Goal: Navigation & Orientation: Find specific page/section

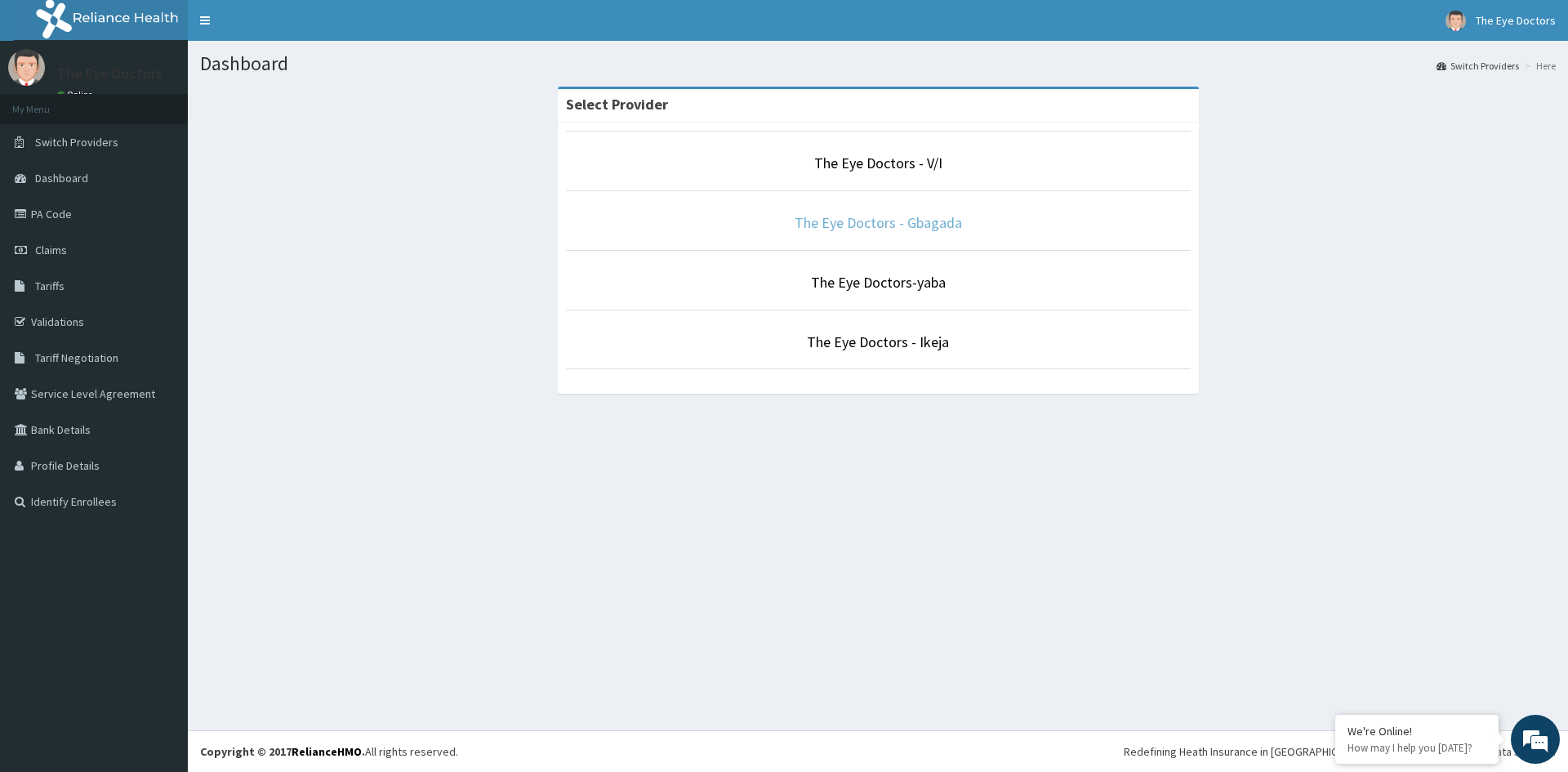
click at [803, 226] on link "The Eye Doctors - Gbagada" at bounding box center [878, 223] width 167 height 19
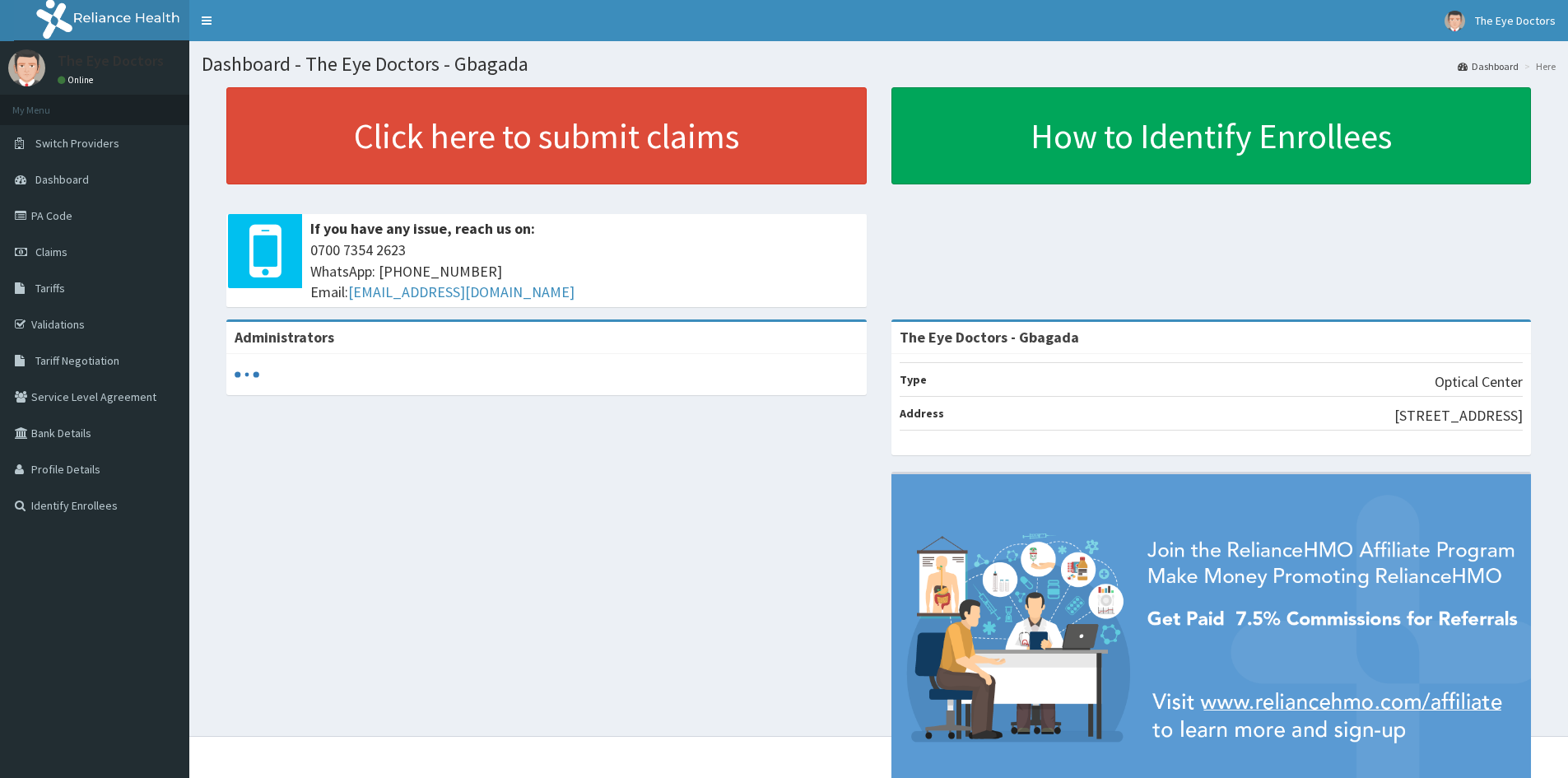
click at [57, 221] on link "PA Code" at bounding box center [95, 216] width 189 height 36
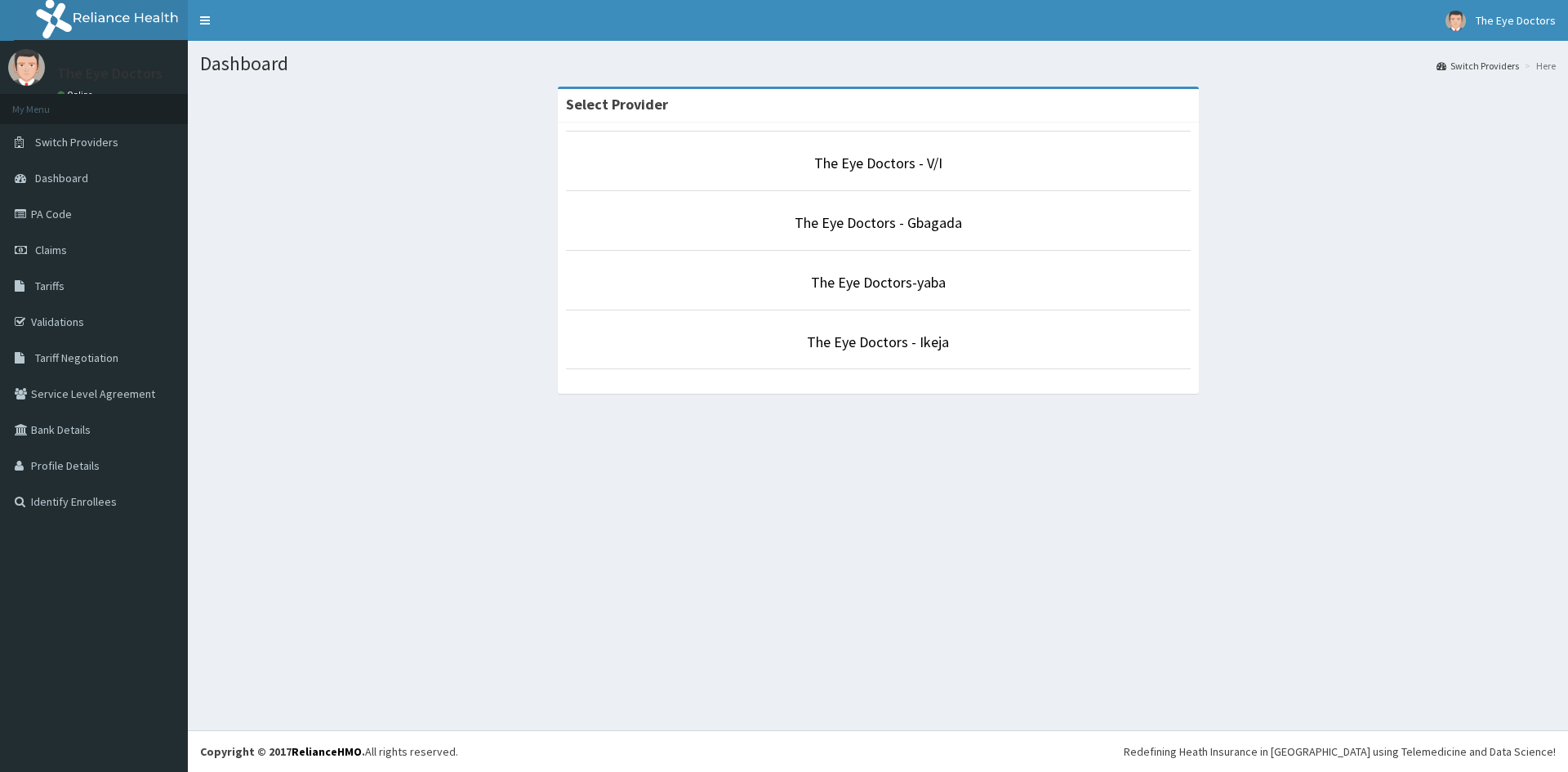
click at [916, 225] on link "The Eye Doctors - Gbagada" at bounding box center [878, 223] width 167 height 19
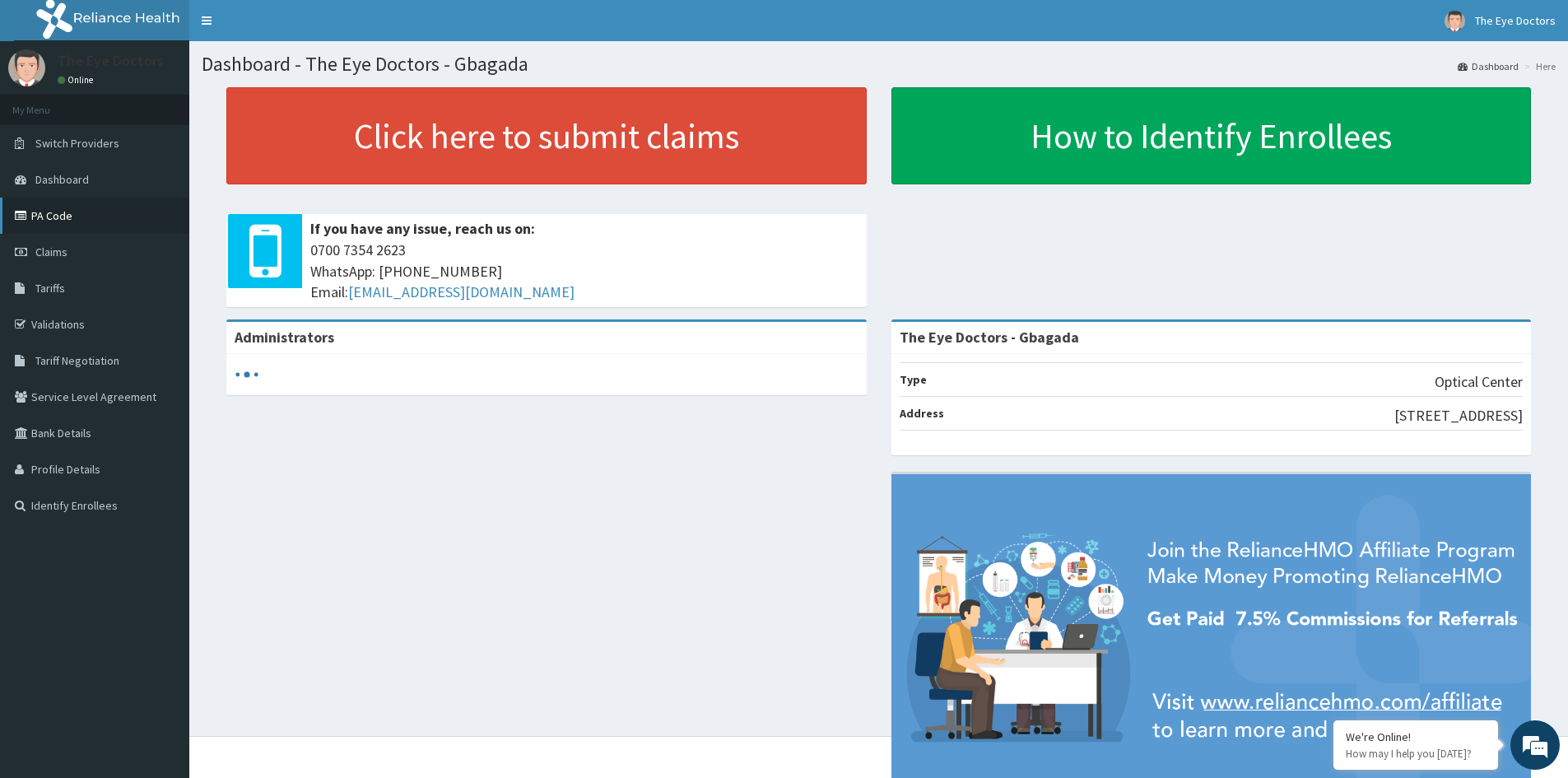
click at [34, 212] on link "PA Code" at bounding box center [95, 216] width 189 height 36
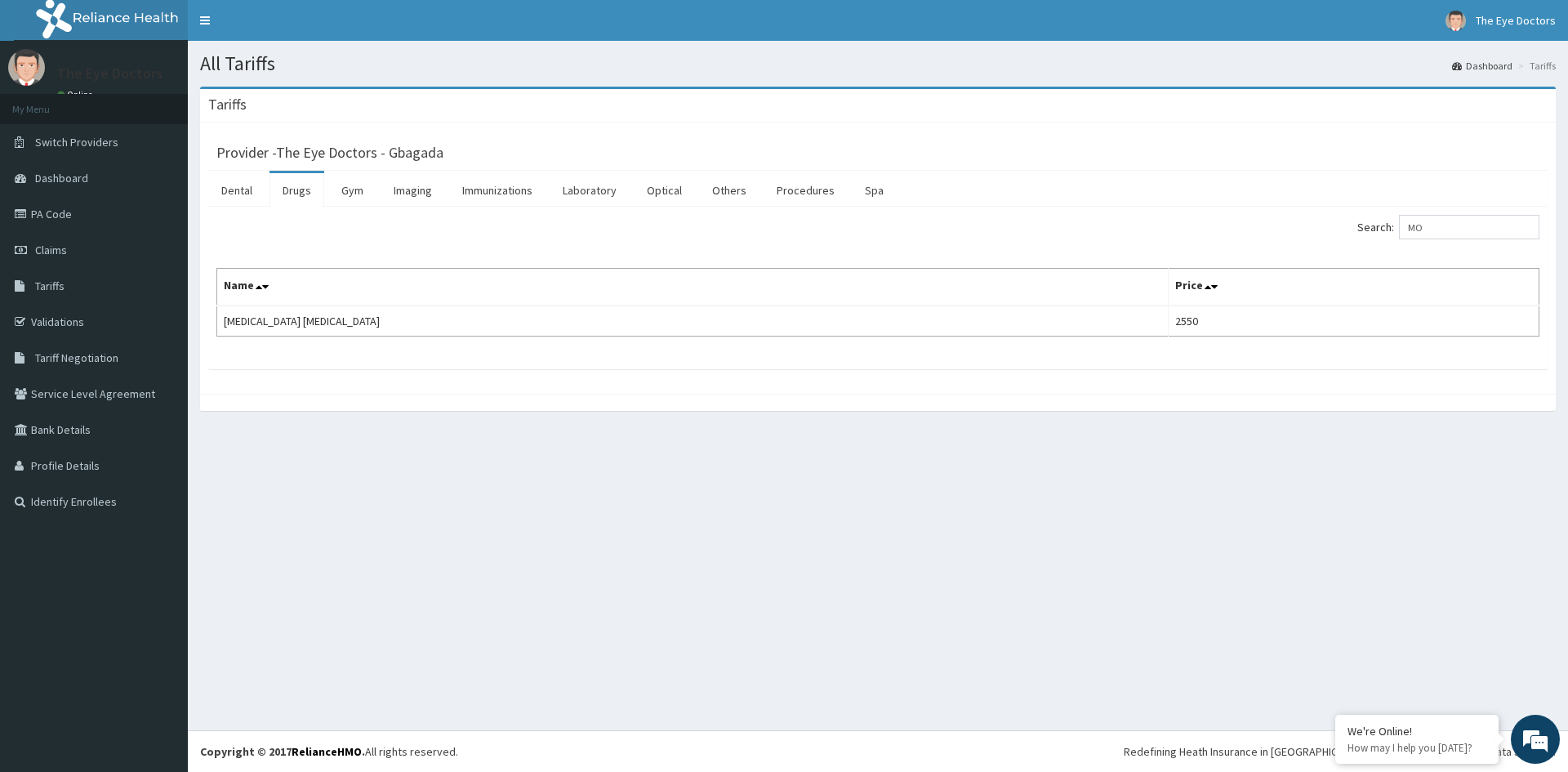
type input "M"
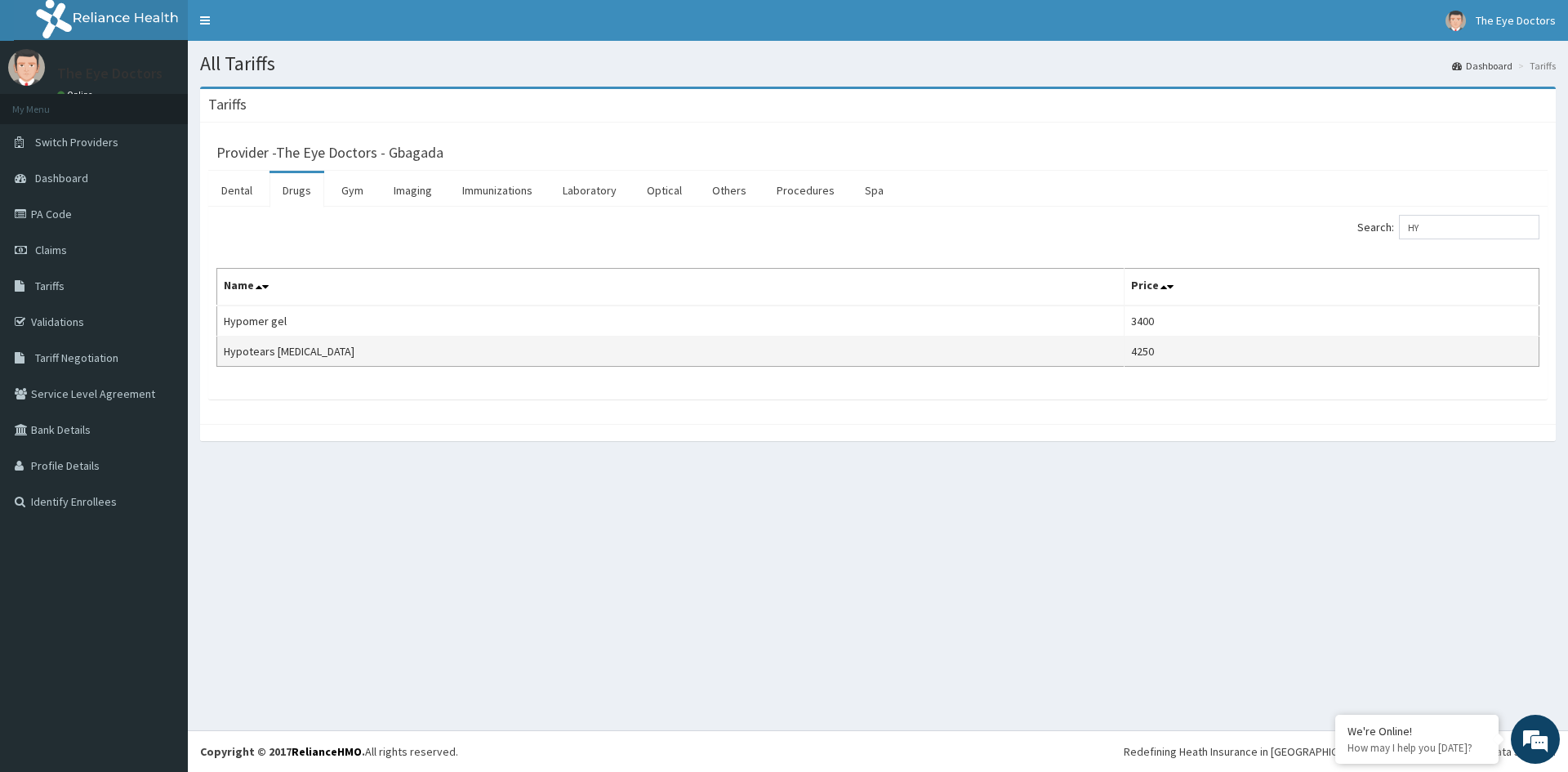
type input "H"
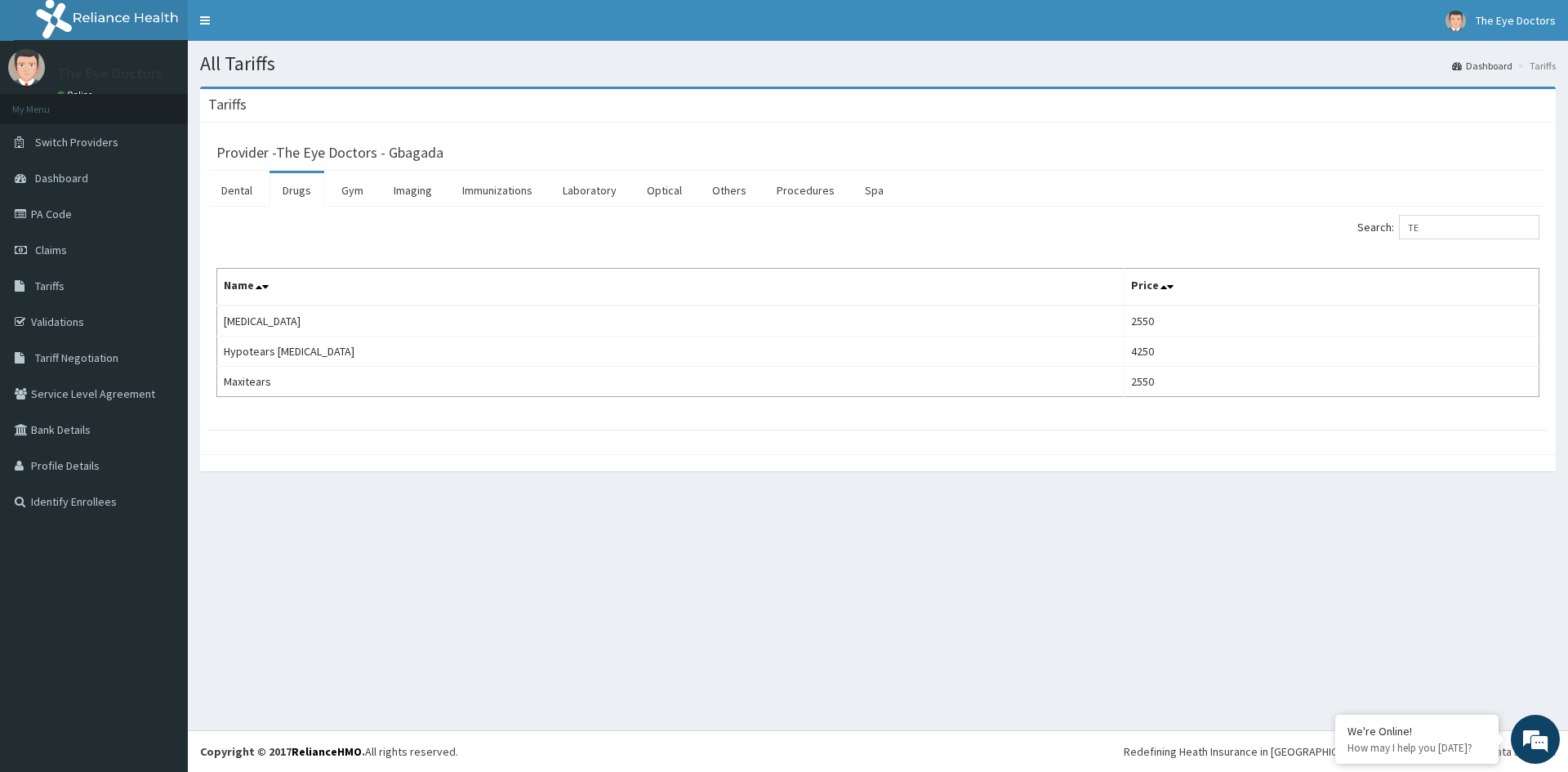
type input "T"
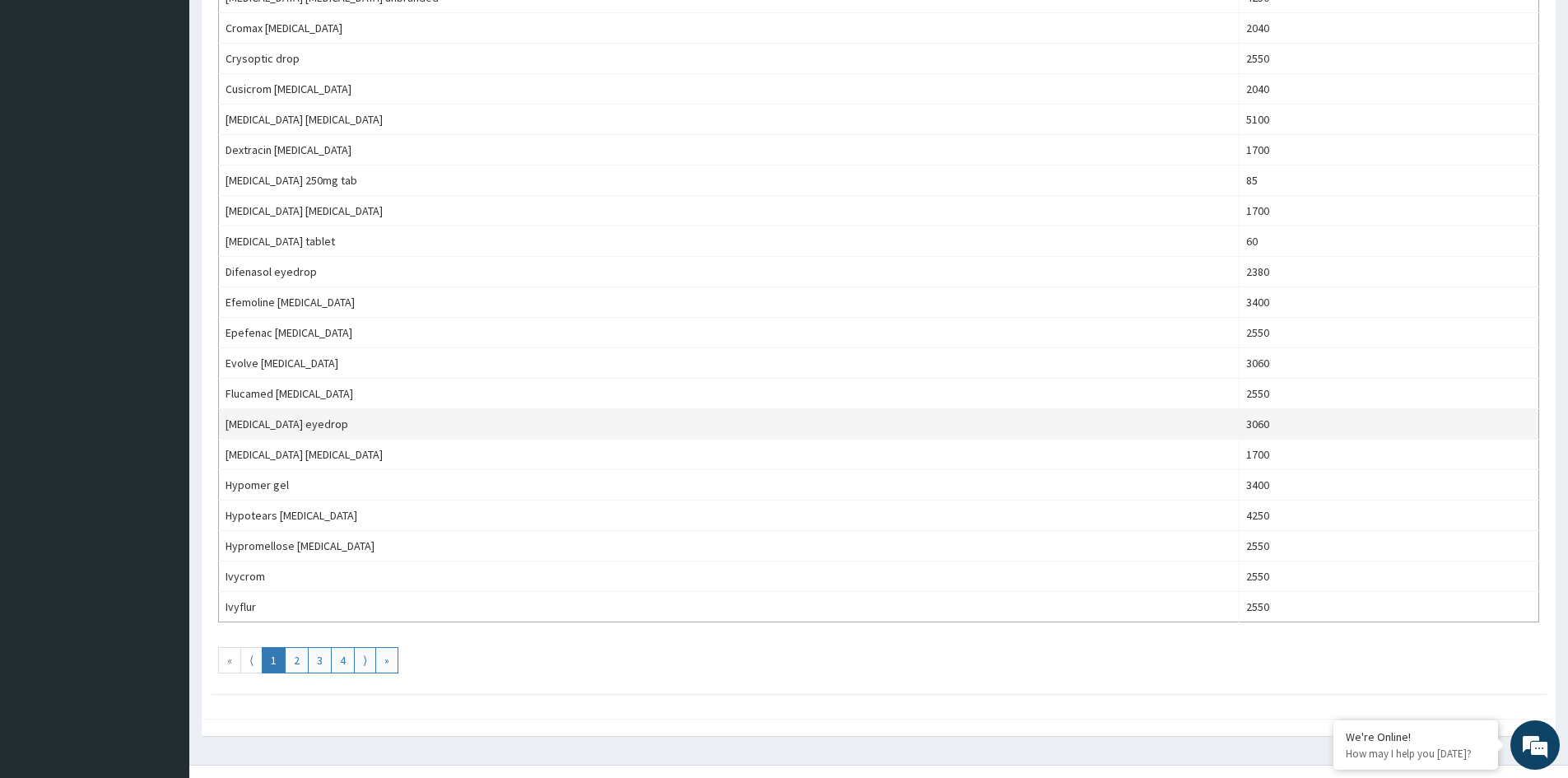
scroll to position [1238, 0]
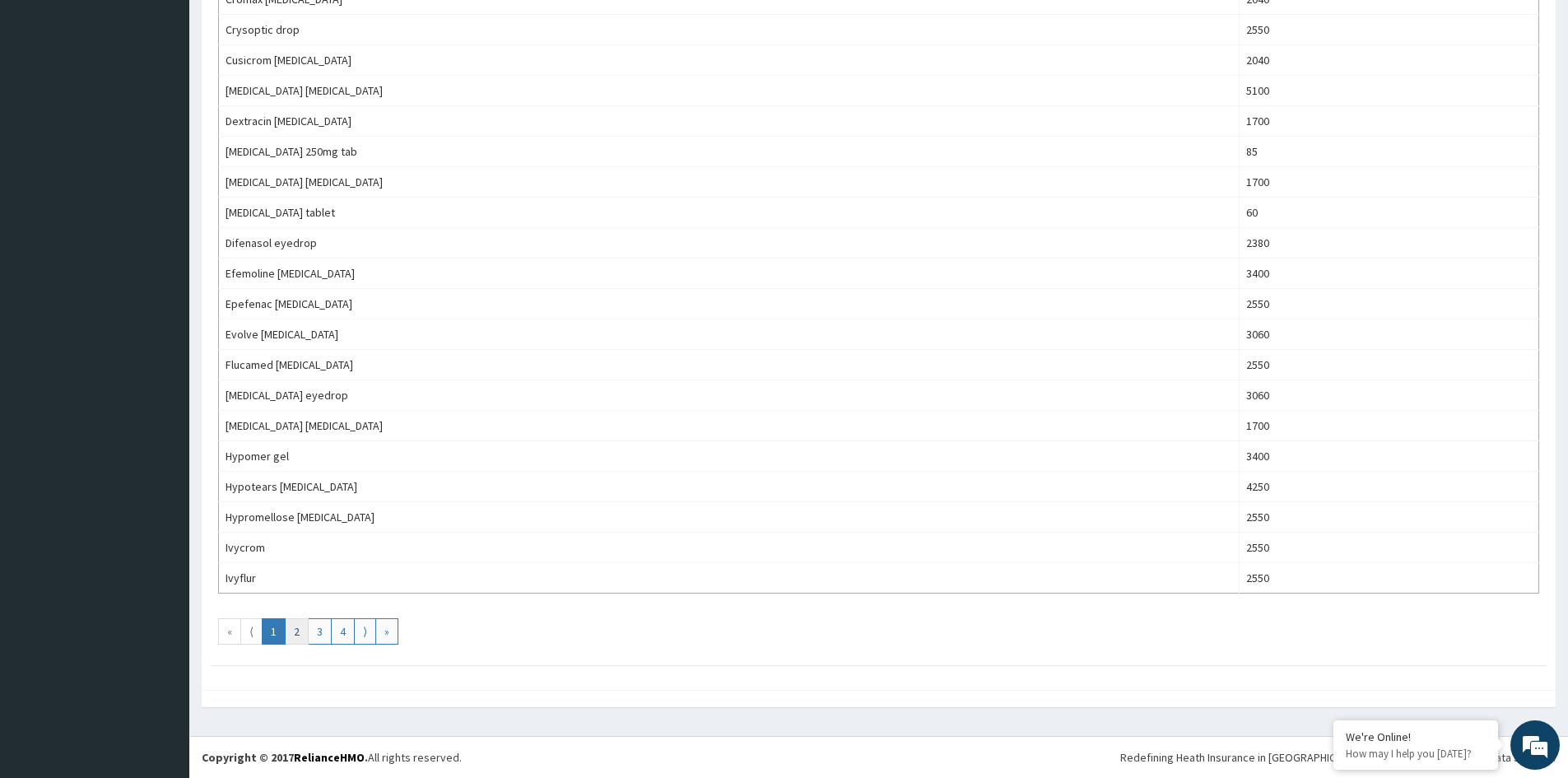
click at [295, 632] on link "2" at bounding box center [297, 631] width 24 height 27
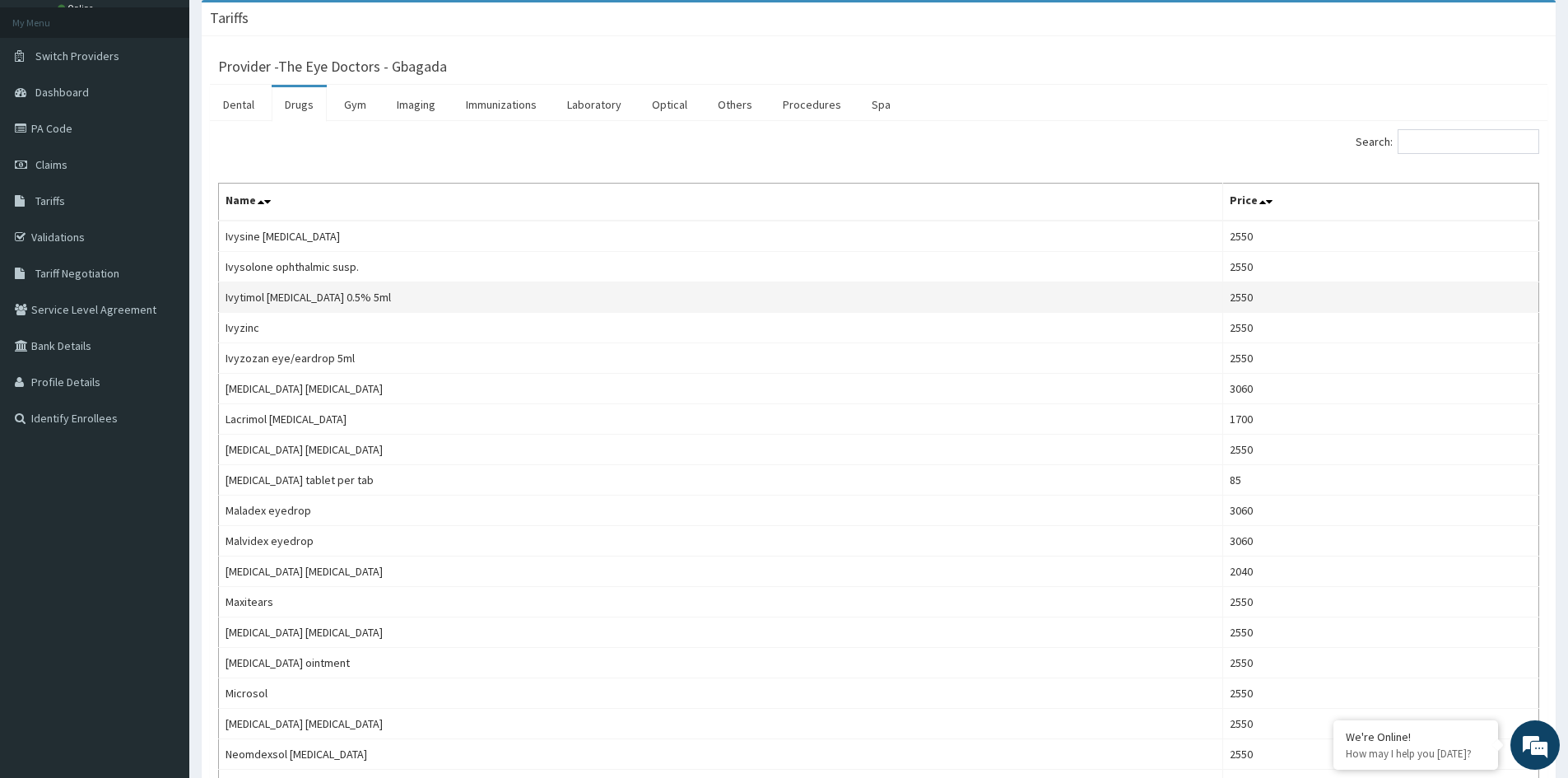
scroll to position [83, 0]
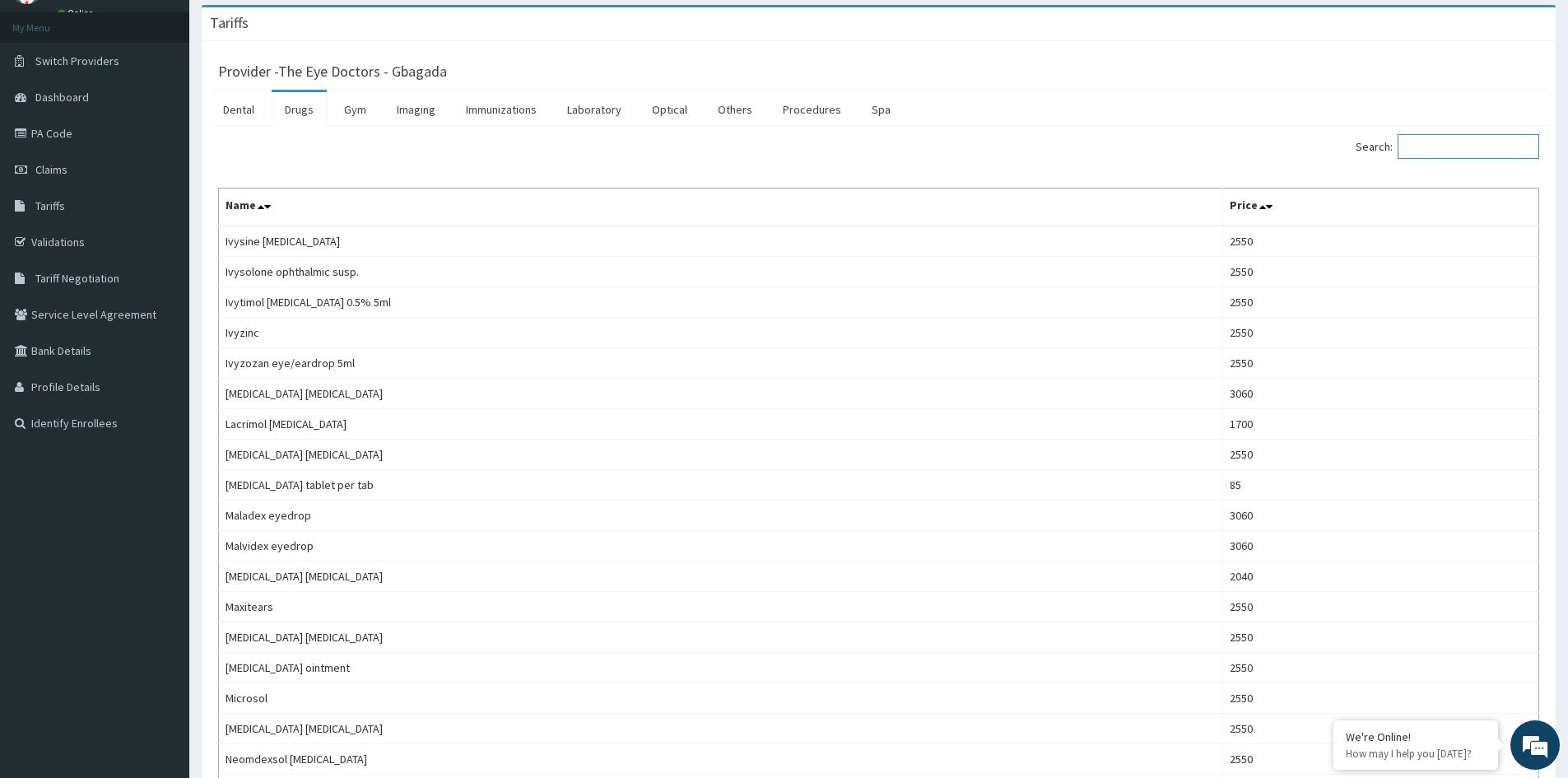
click at [1447, 149] on input "Search:" at bounding box center [1468, 146] width 142 height 25
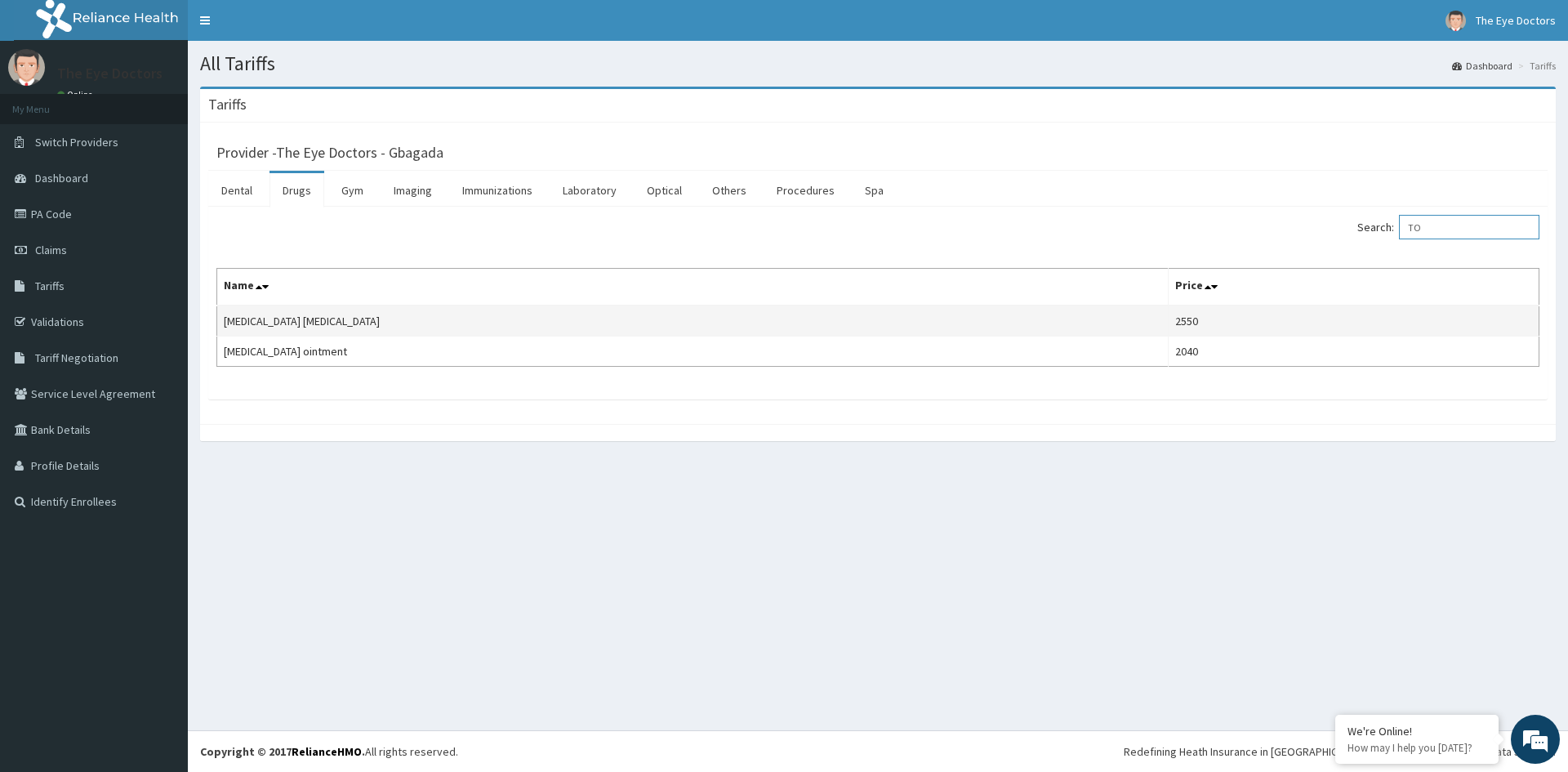
type input "T"
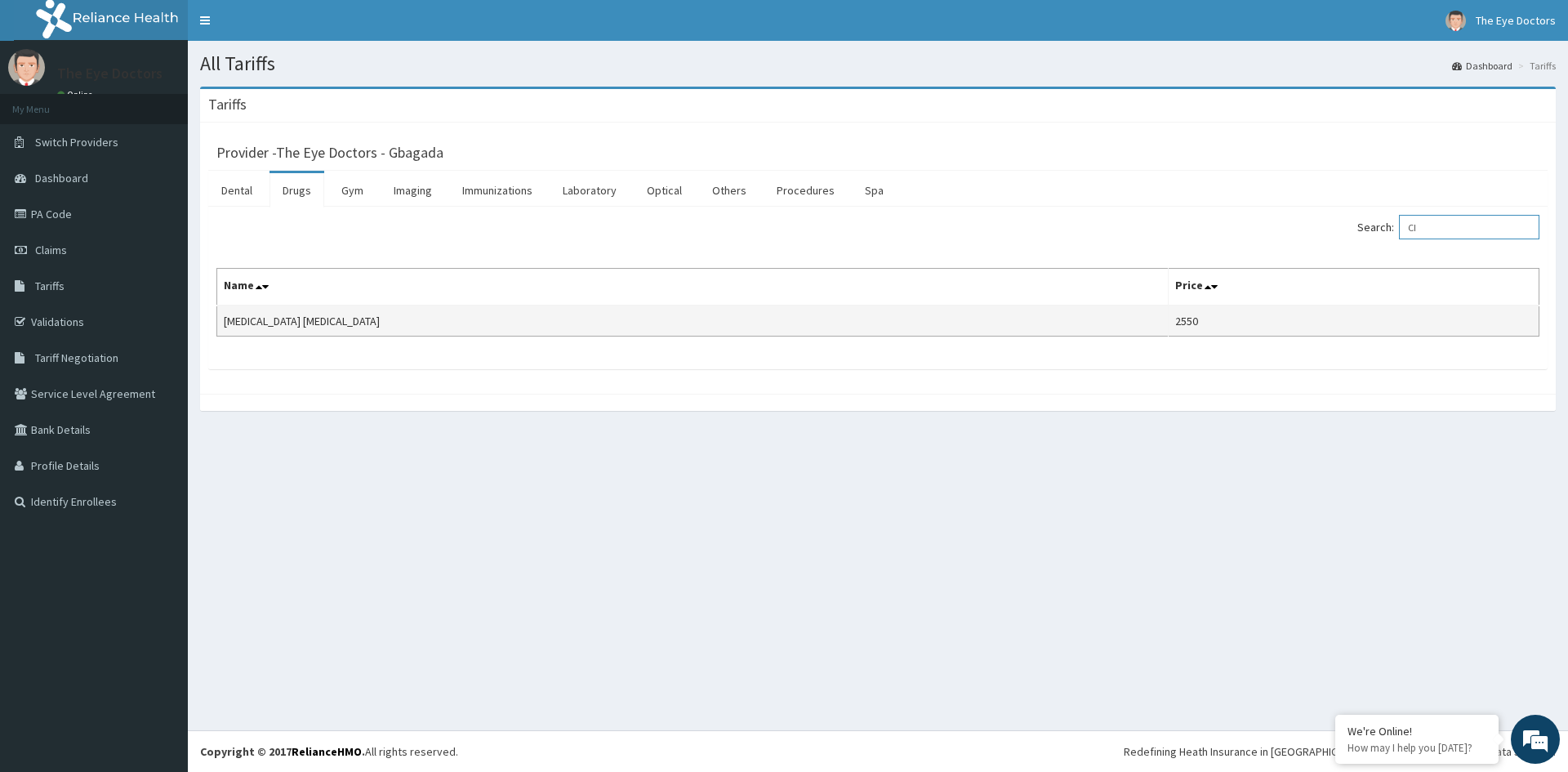
type input "C"
type input "L"
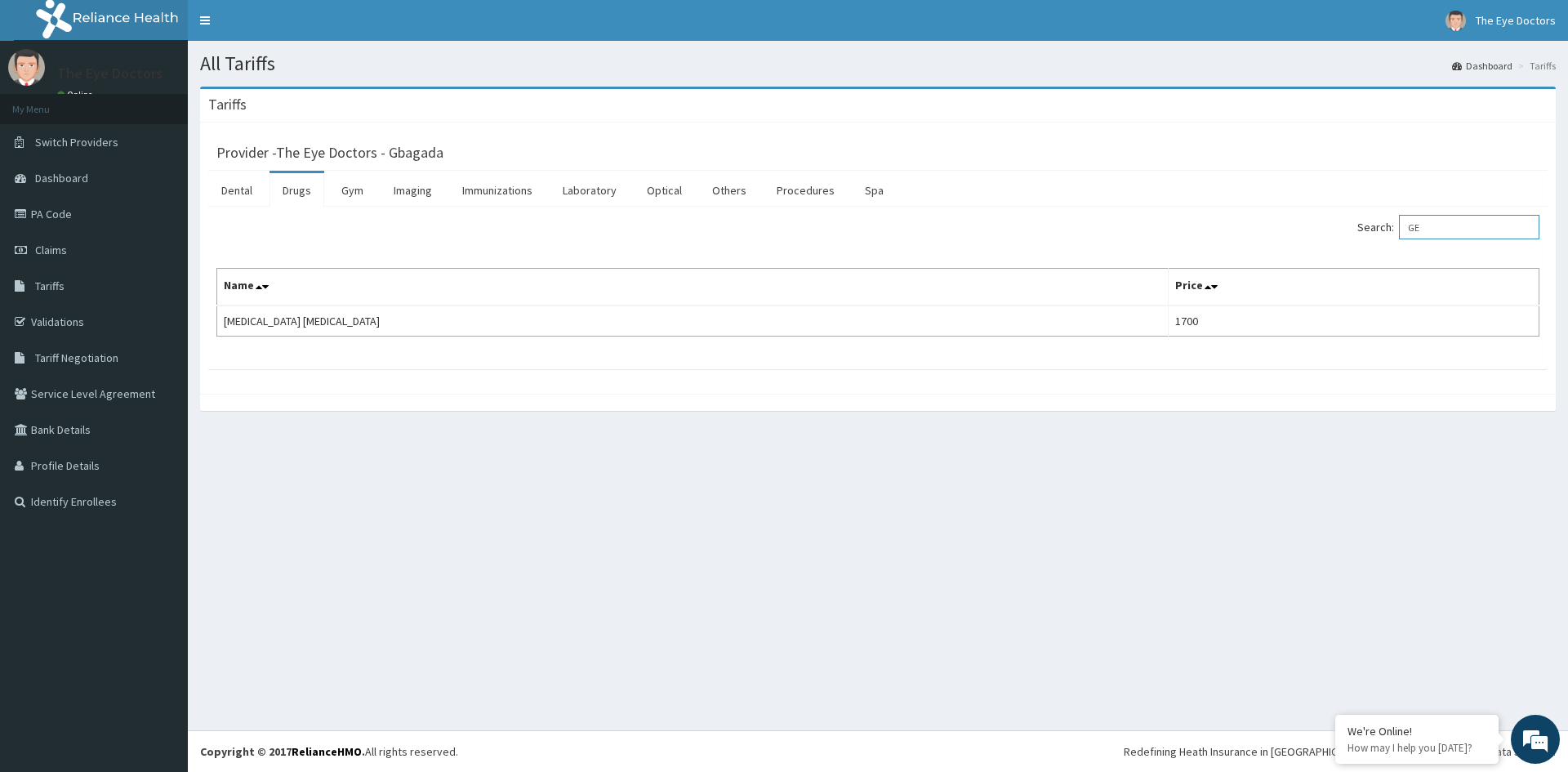
type input "G"
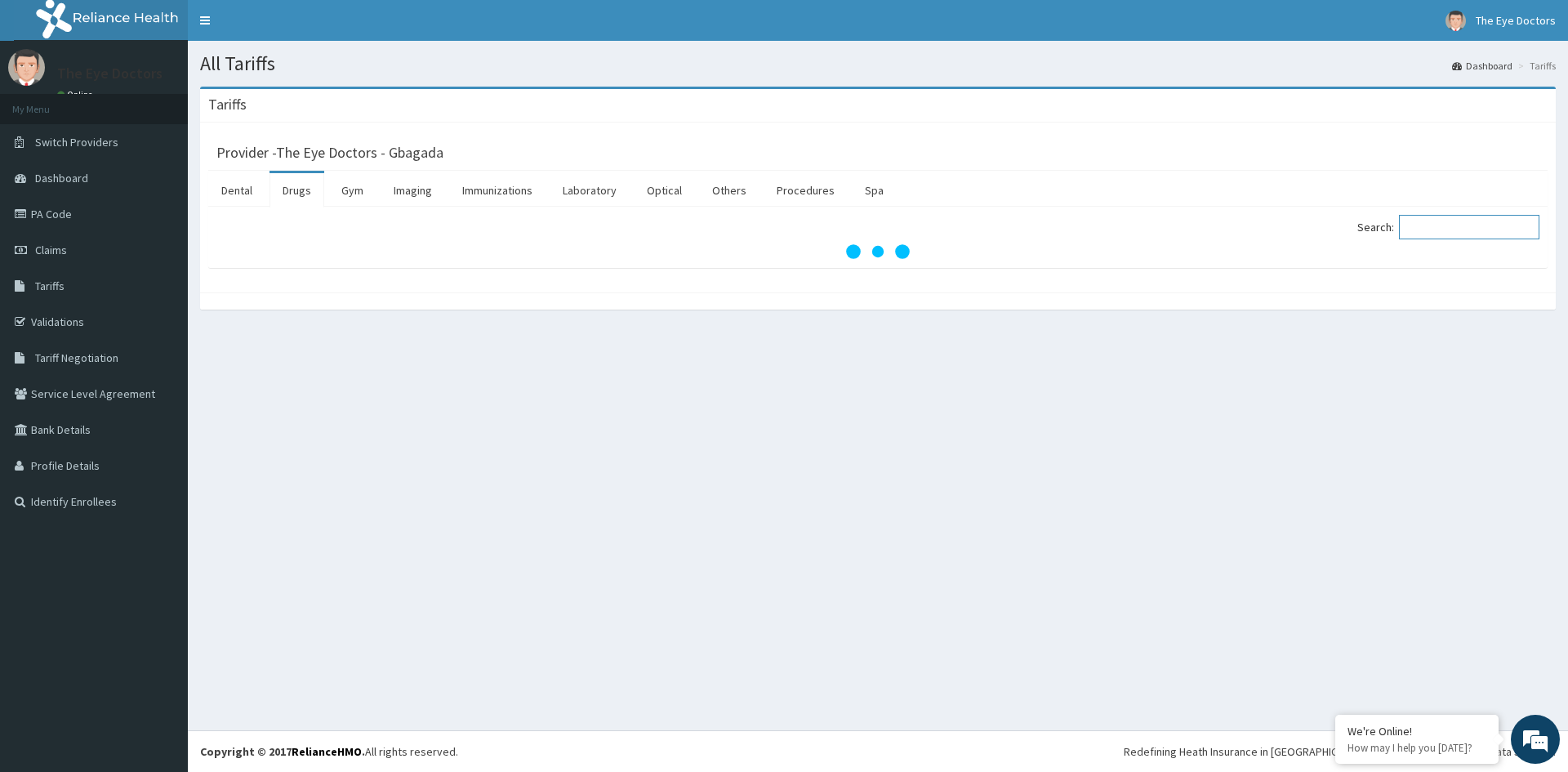
type input "M"
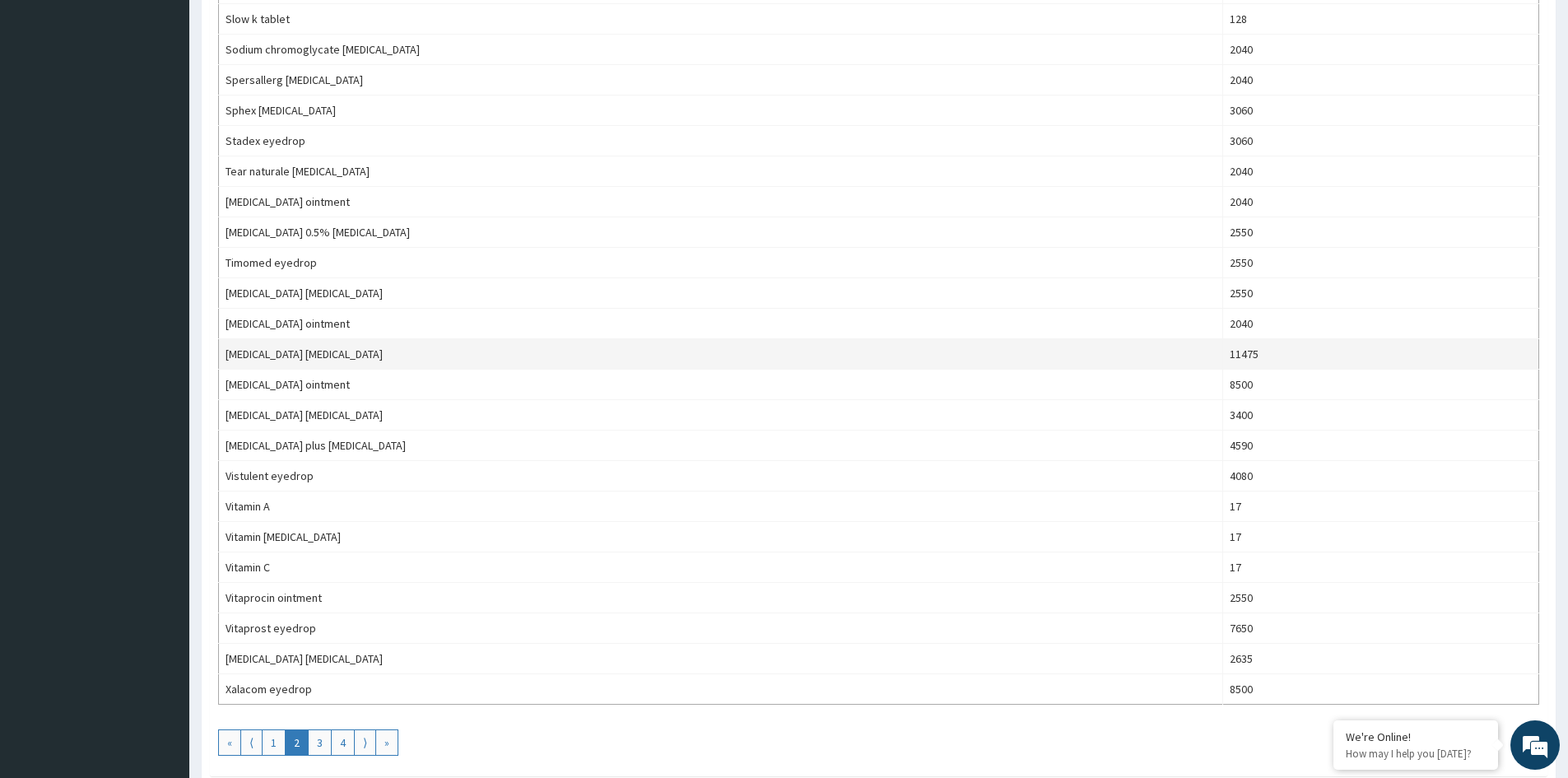
scroll to position [1153, 0]
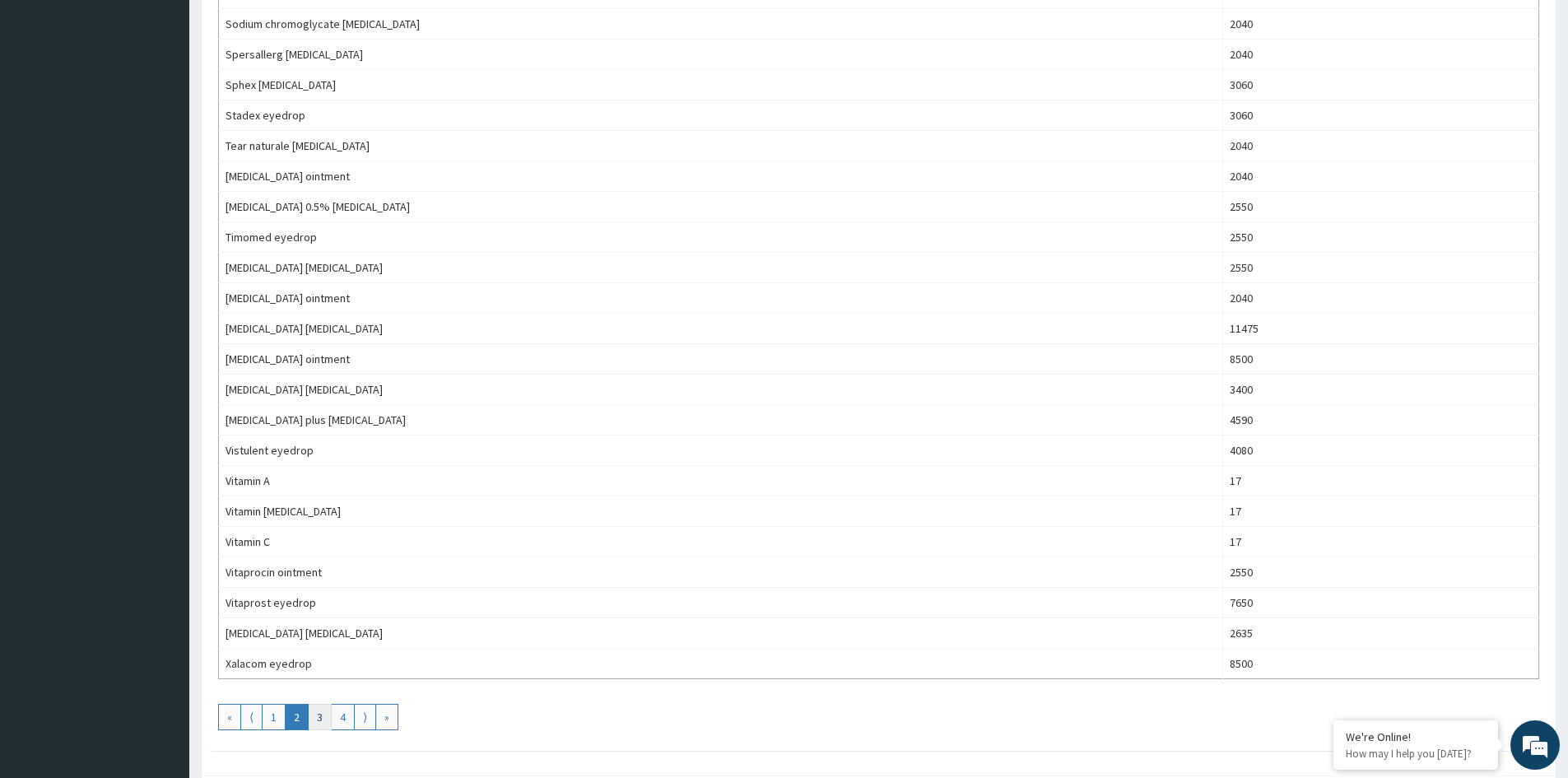
click at [317, 713] on link "3" at bounding box center [320, 717] width 24 height 27
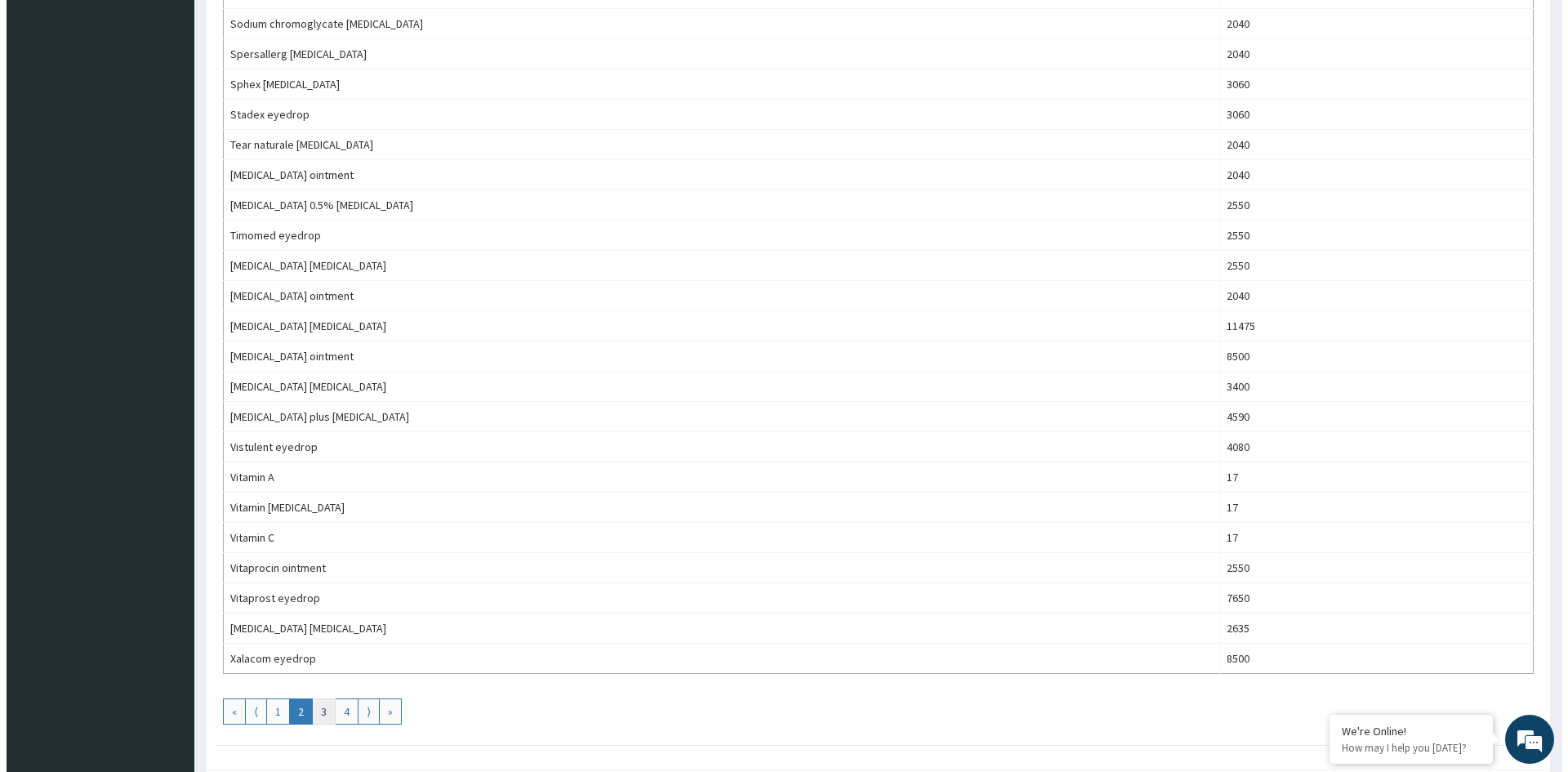
scroll to position [0, 0]
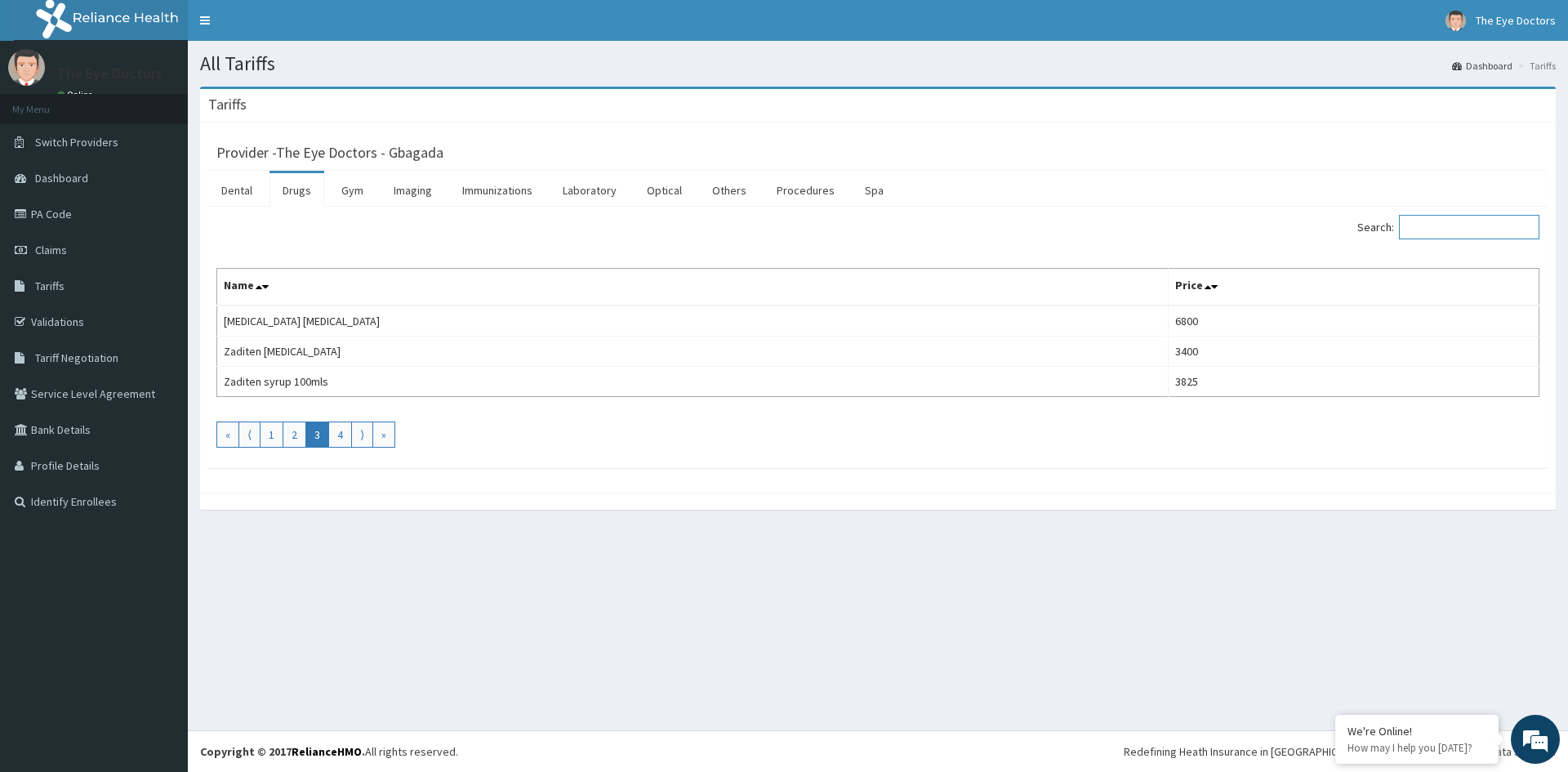
click at [1461, 229] on input "Search:" at bounding box center [1469, 227] width 141 height 25
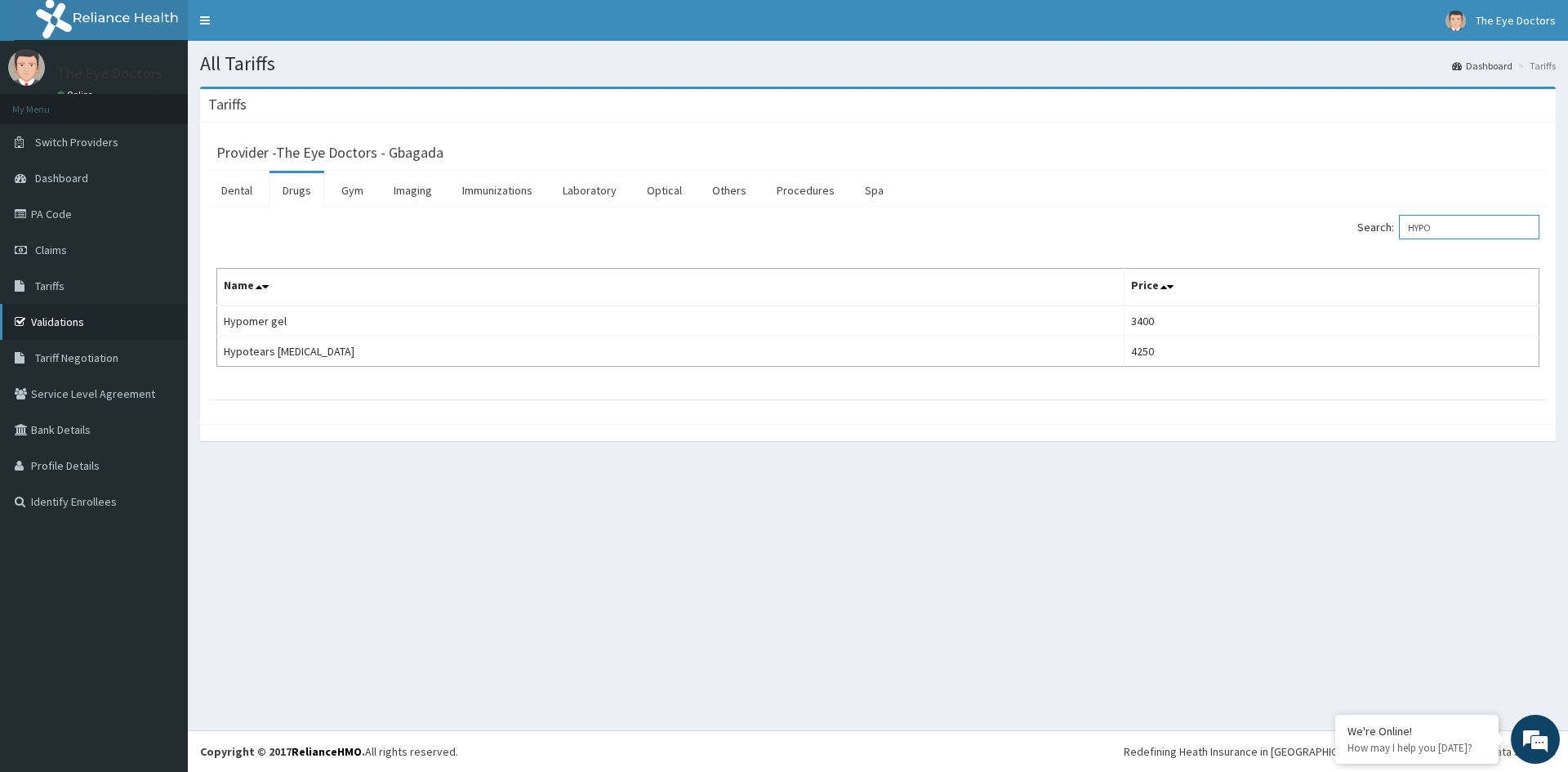
type input "HYPO"
click at [78, 323] on link "Validations" at bounding box center [94, 322] width 188 height 36
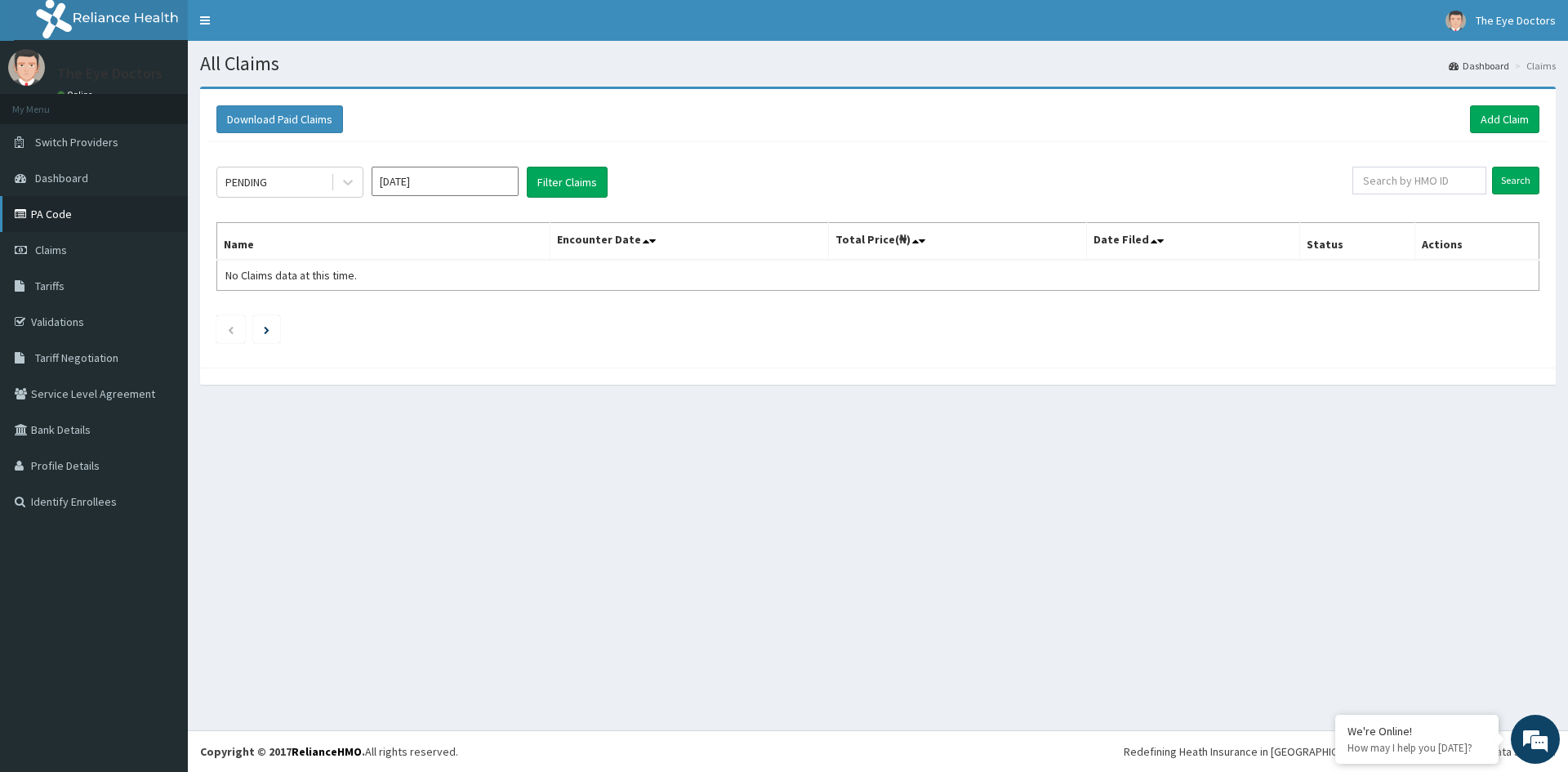
click at [78, 212] on link "PA Code" at bounding box center [94, 214] width 188 height 36
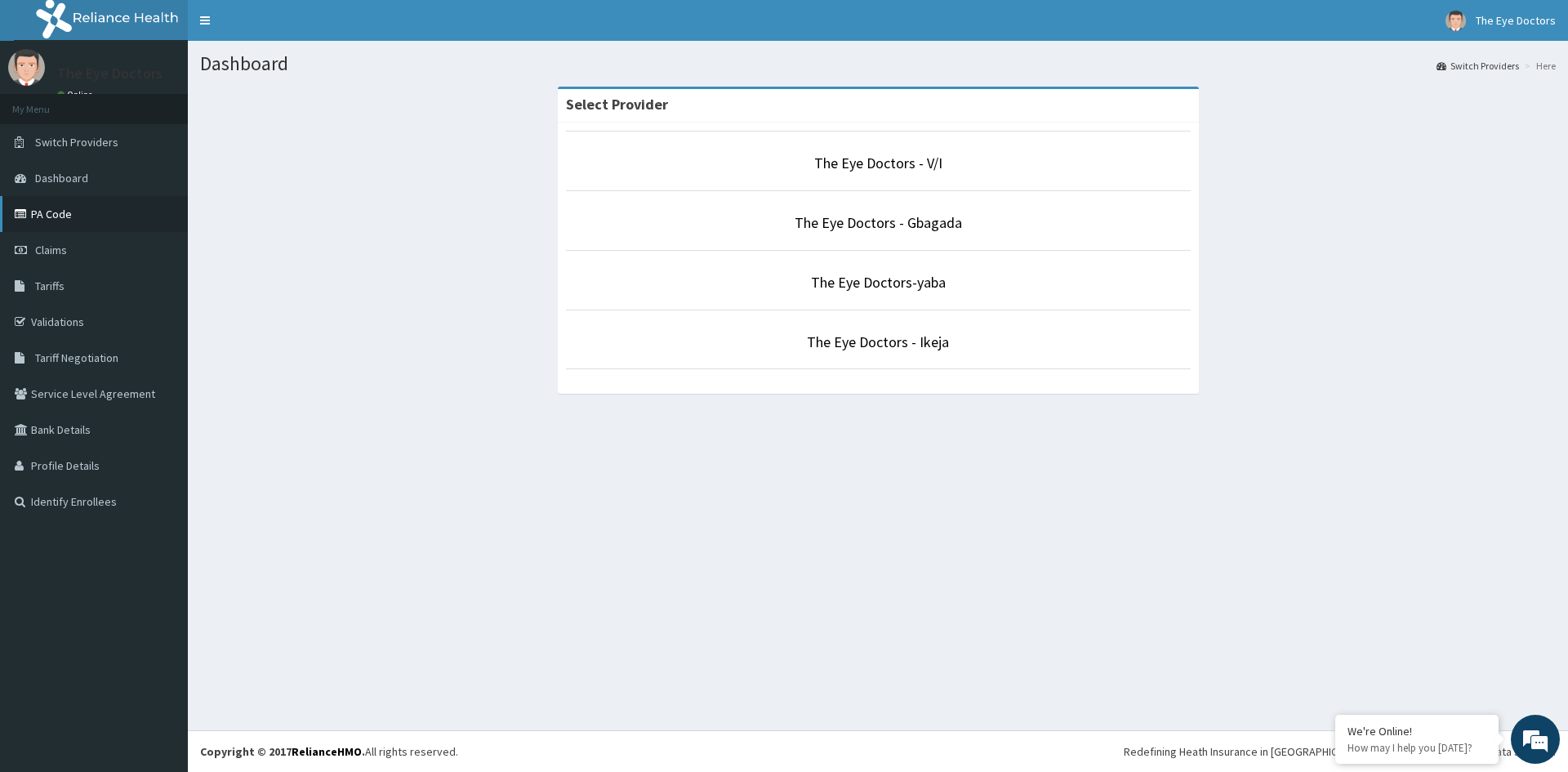
click at [63, 212] on link "PA Code" at bounding box center [94, 214] width 188 height 36
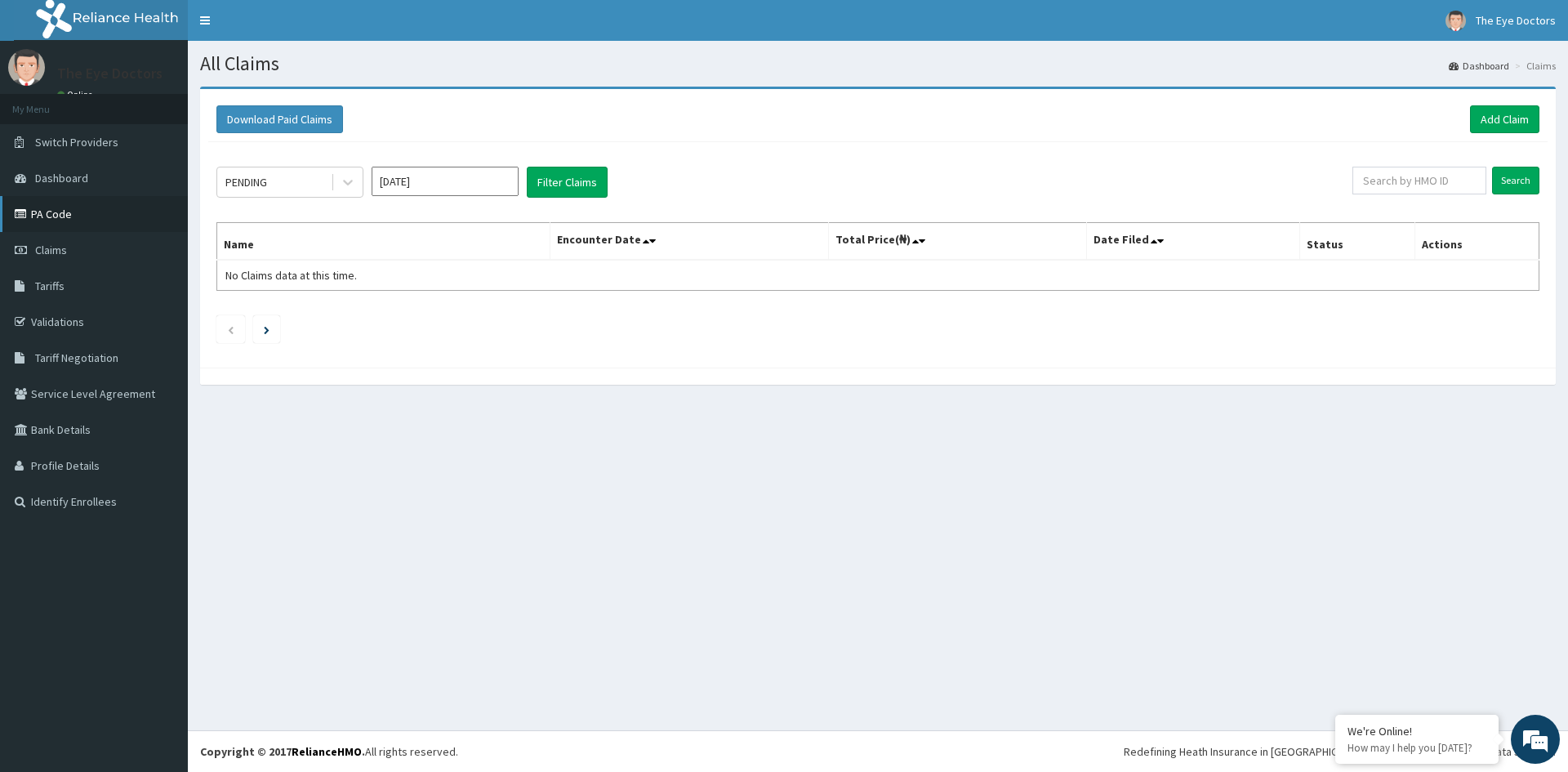
click at [87, 205] on link "PA Code" at bounding box center [94, 214] width 188 height 36
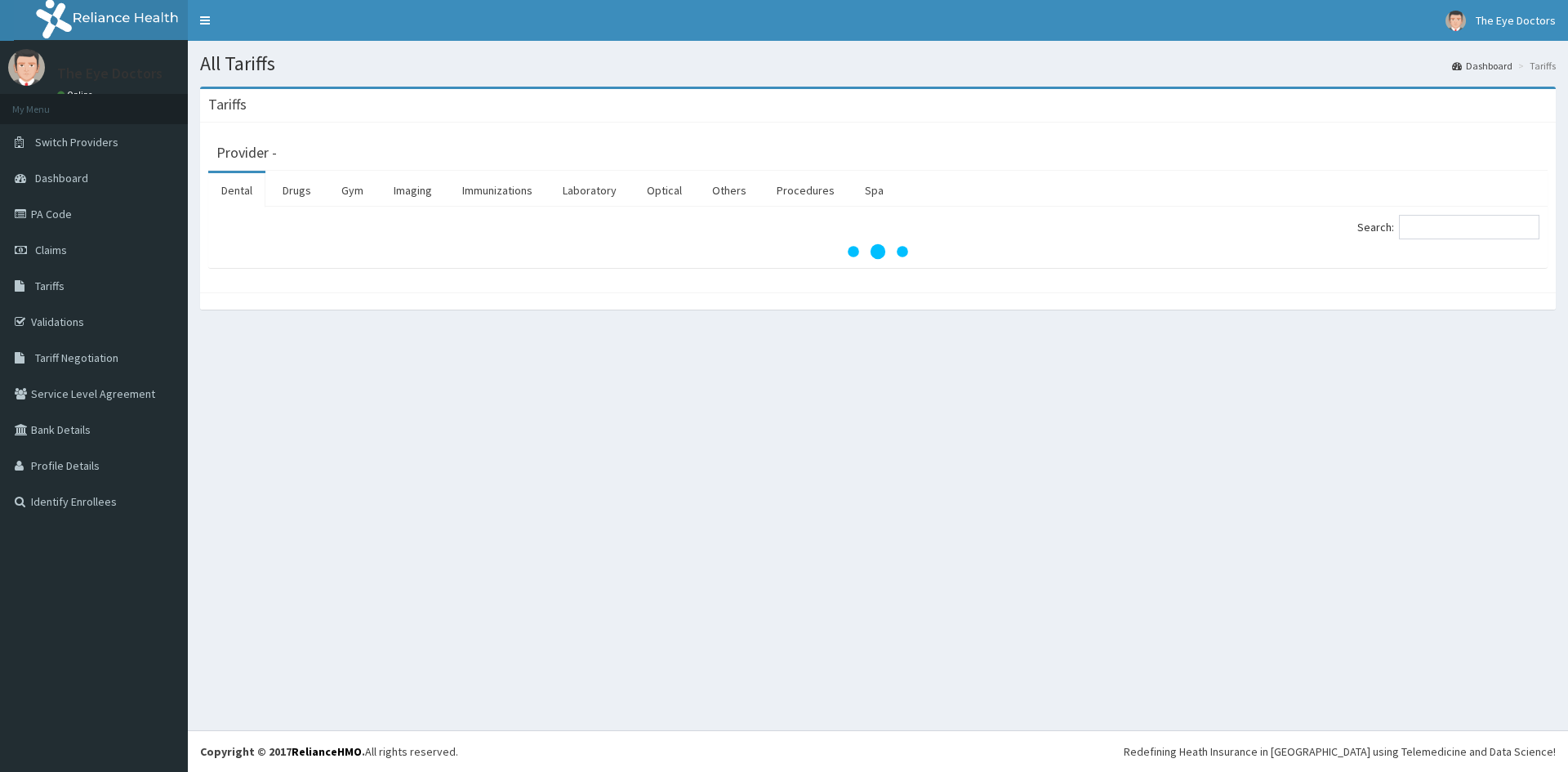
click at [107, 190] on link "Dashboard" at bounding box center [94, 178] width 188 height 36
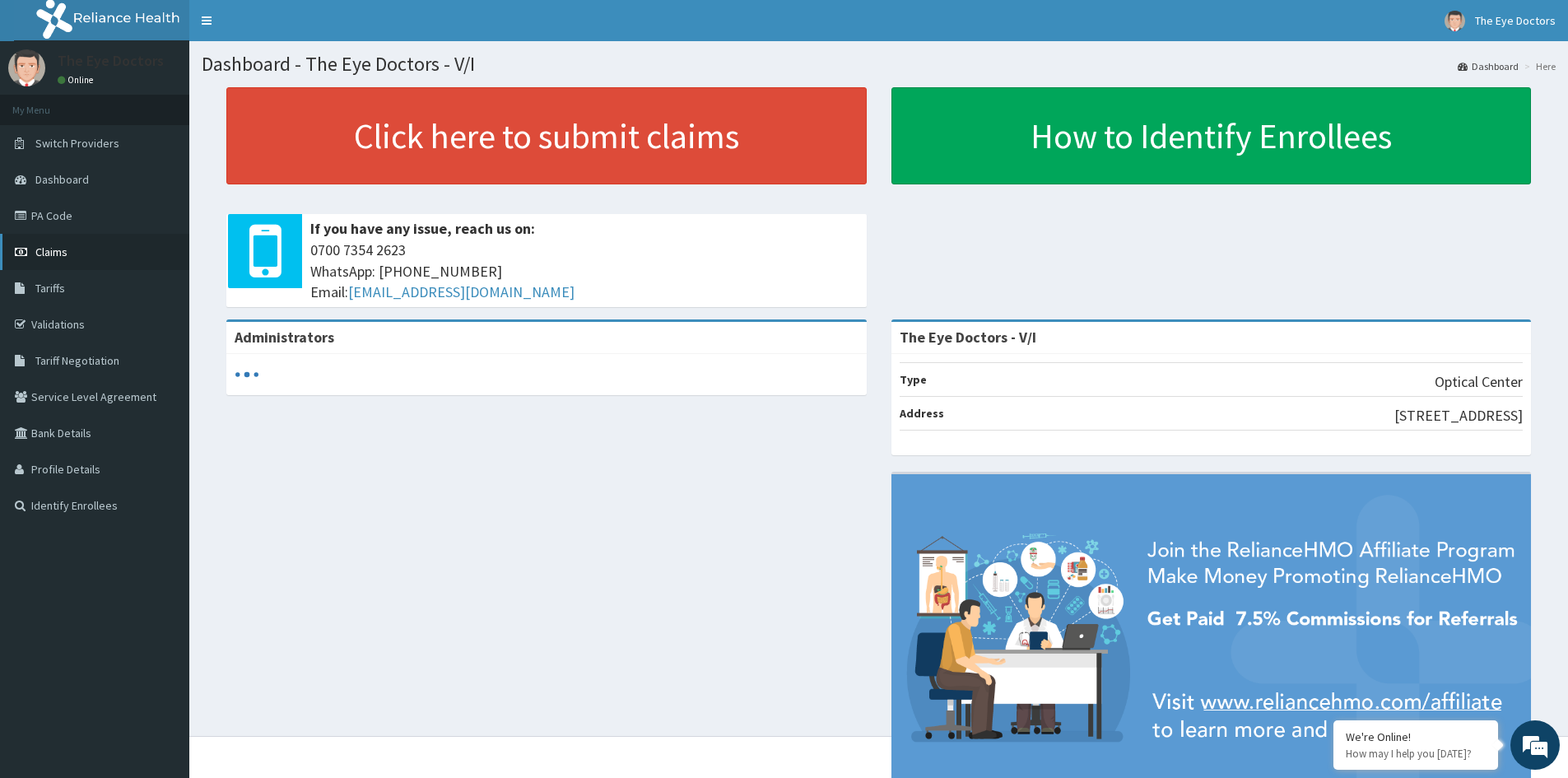
click at [78, 256] on link "Claims" at bounding box center [95, 252] width 189 height 36
click at [77, 256] on link "Claims" at bounding box center [95, 252] width 189 height 36
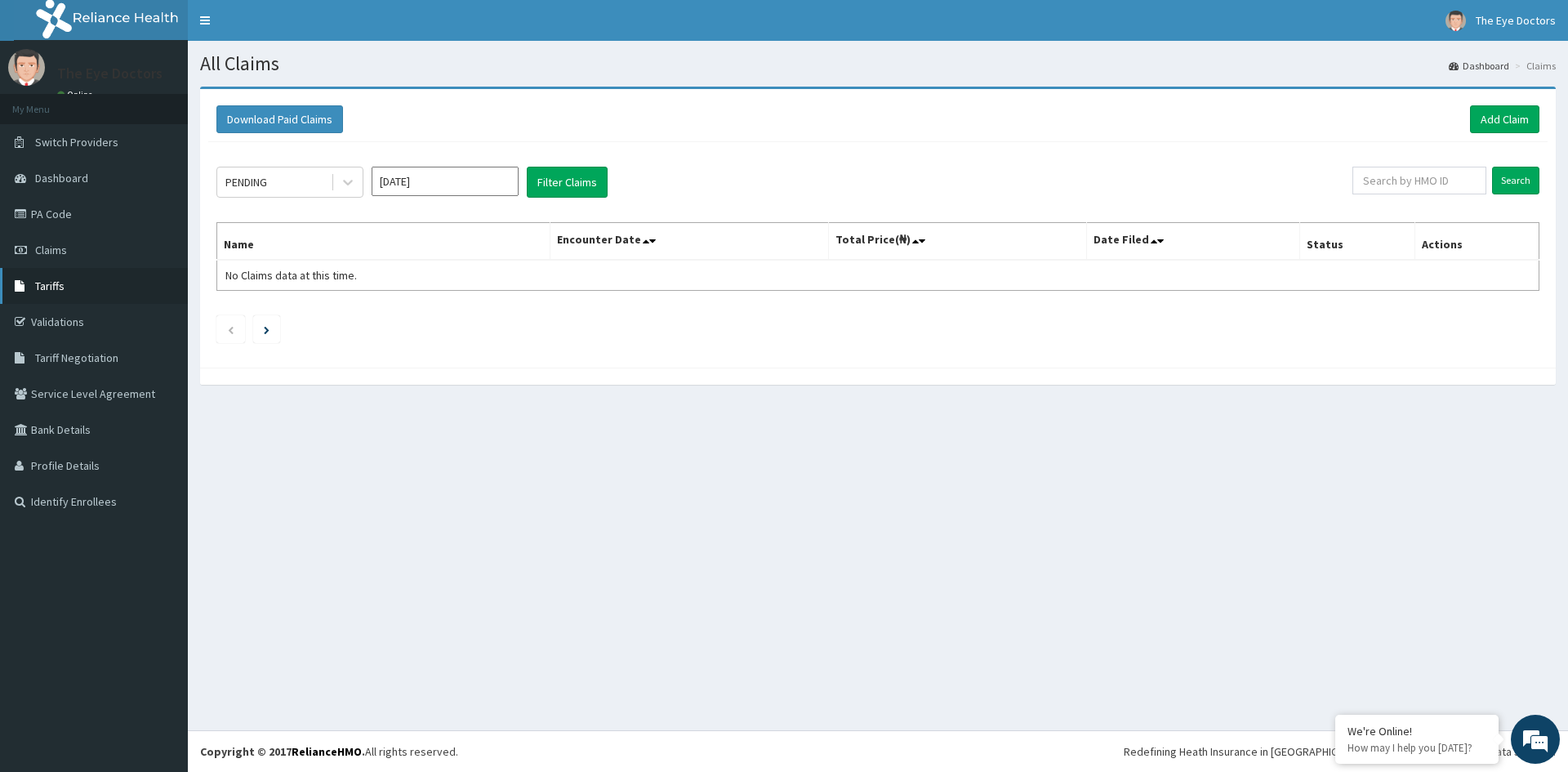
click at [57, 285] on span "Tariffs" at bounding box center [49, 286] width 29 height 15
click at [48, 242] on span "Claims" at bounding box center [50, 249] width 32 height 15
click at [41, 217] on link "PA Code" at bounding box center [94, 214] width 188 height 36
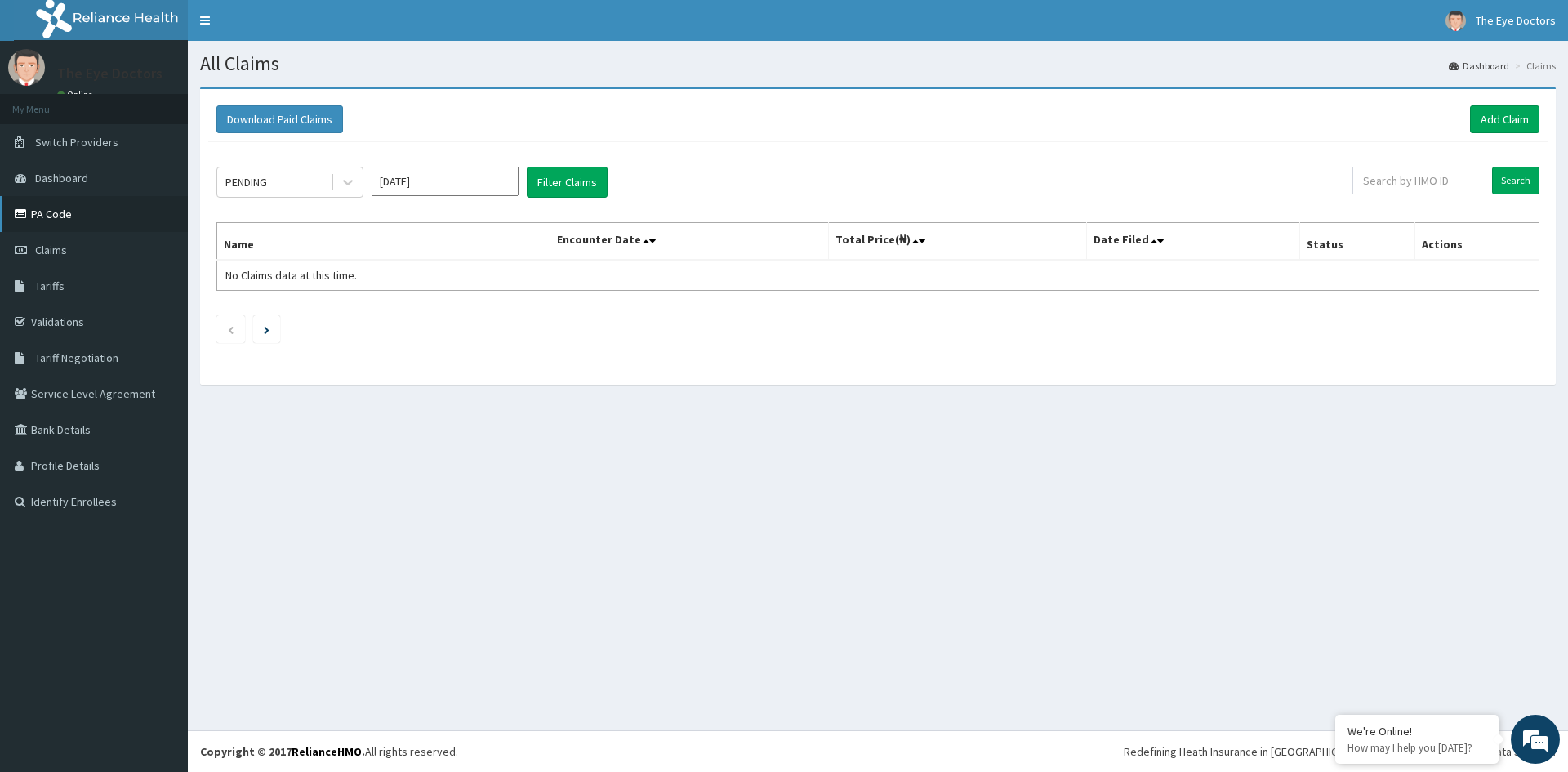
click at [41, 217] on link "PA Code" at bounding box center [94, 214] width 188 height 36
click at [40, 217] on link "PA Code" at bounding box center [94, 214] width 188 height 36
